Goal: Information Seeking & Learning: Learn about a topic

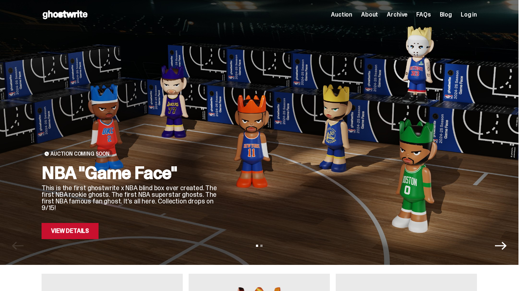
click at [477, 17] on span "Log in" at bounding box center [469, 15] width 16 height 6
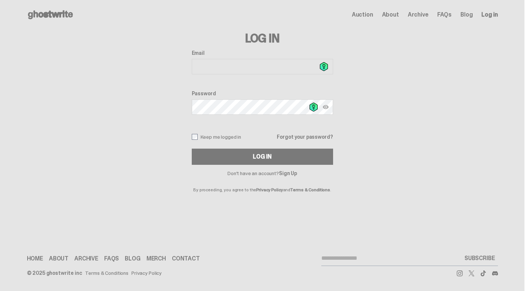
type input "**********"
click at [286, 162] on button "Log In" at bounding box center [262, 157] width 141 height 16
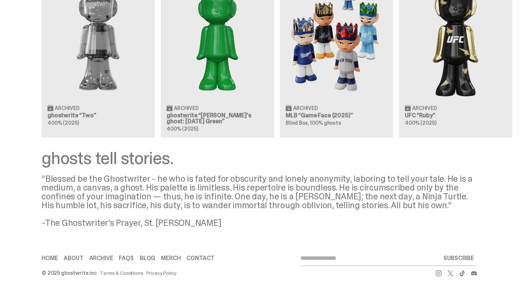
scroll to position [751, 0]
click at [119, 257] on link "FAQs" at bounding box center [126, 258] width 15 height 6
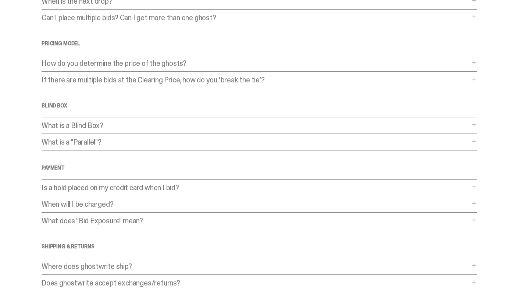
scroll to position [187, 0]
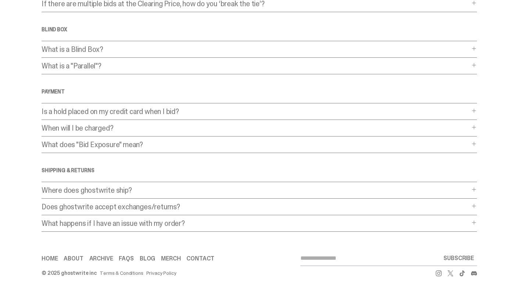
click at [457, 194] on p "Where does ghostwrite ship?" at bounding box center [256, 190] width 428 height 7
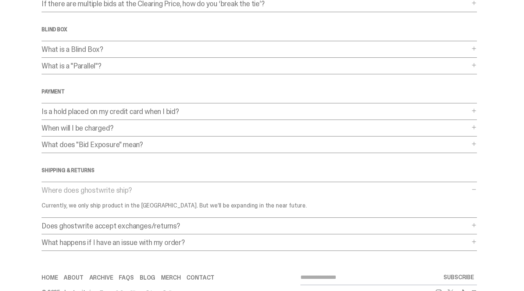
click at [187, 223] on p "Does ghostwrite accept exchanges/returns?" at bounding box center [256, 225] width 428 height 7
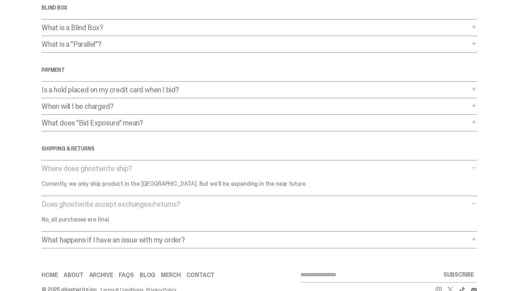
scroll to position [225, 0]
